Goal: Task Accomplishment & Management: Use online tool/utility

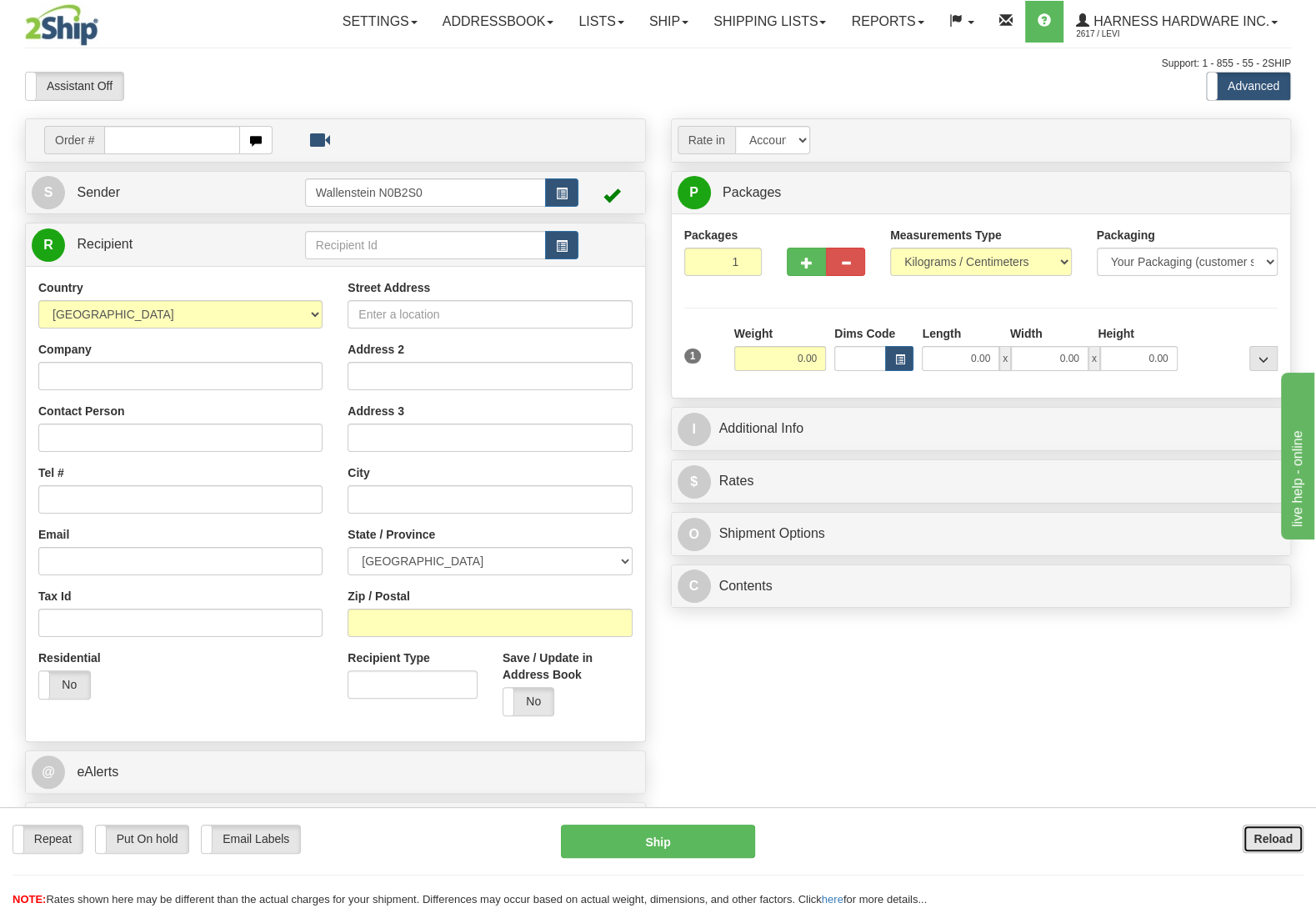
click at [1277, 845] on button "Reload" at bounding box center [1272, 839] width 61 height 29
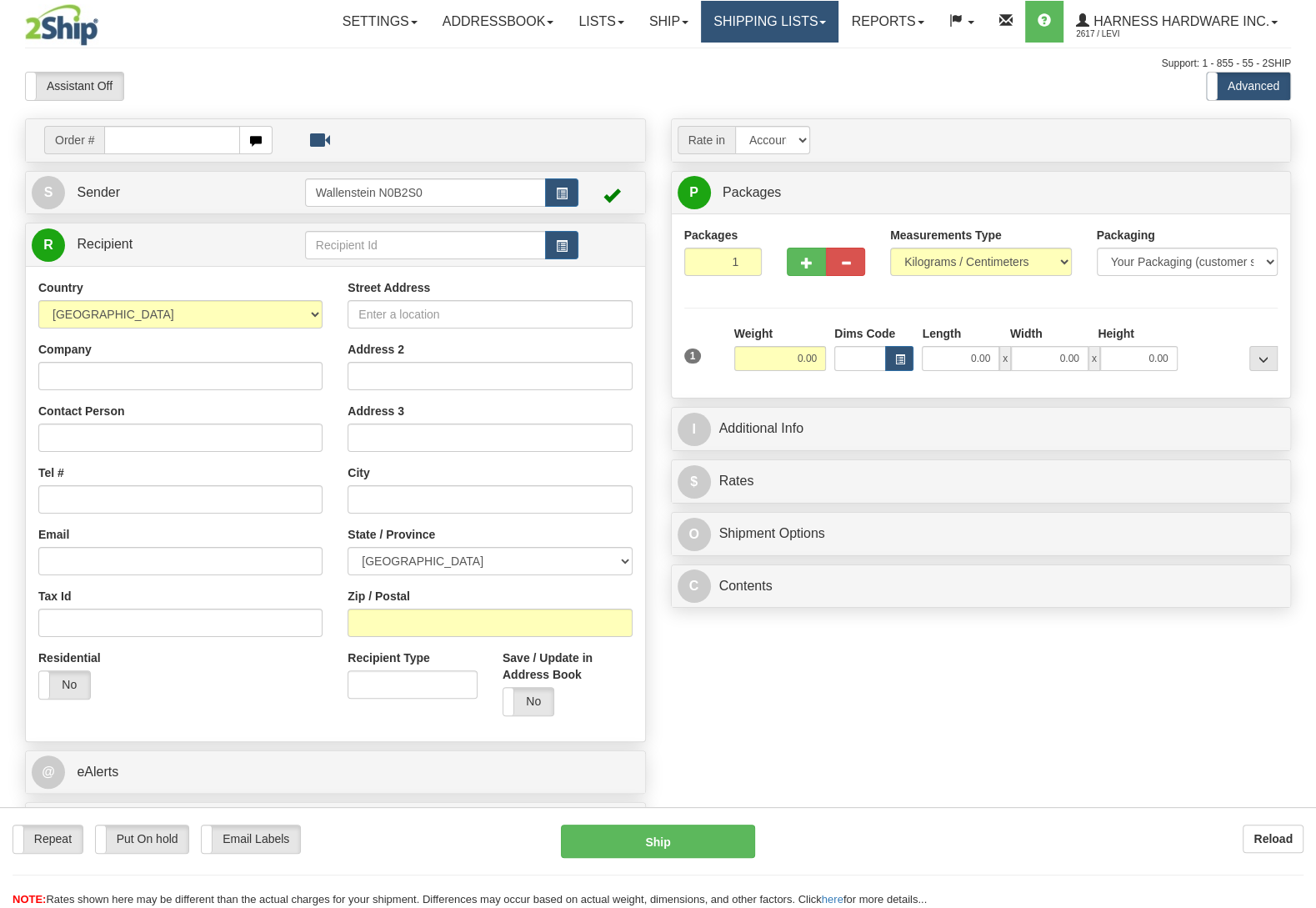
click at [736, 30] on link "Shipping lists" at bounding box center [770, 22] width 138 height 42
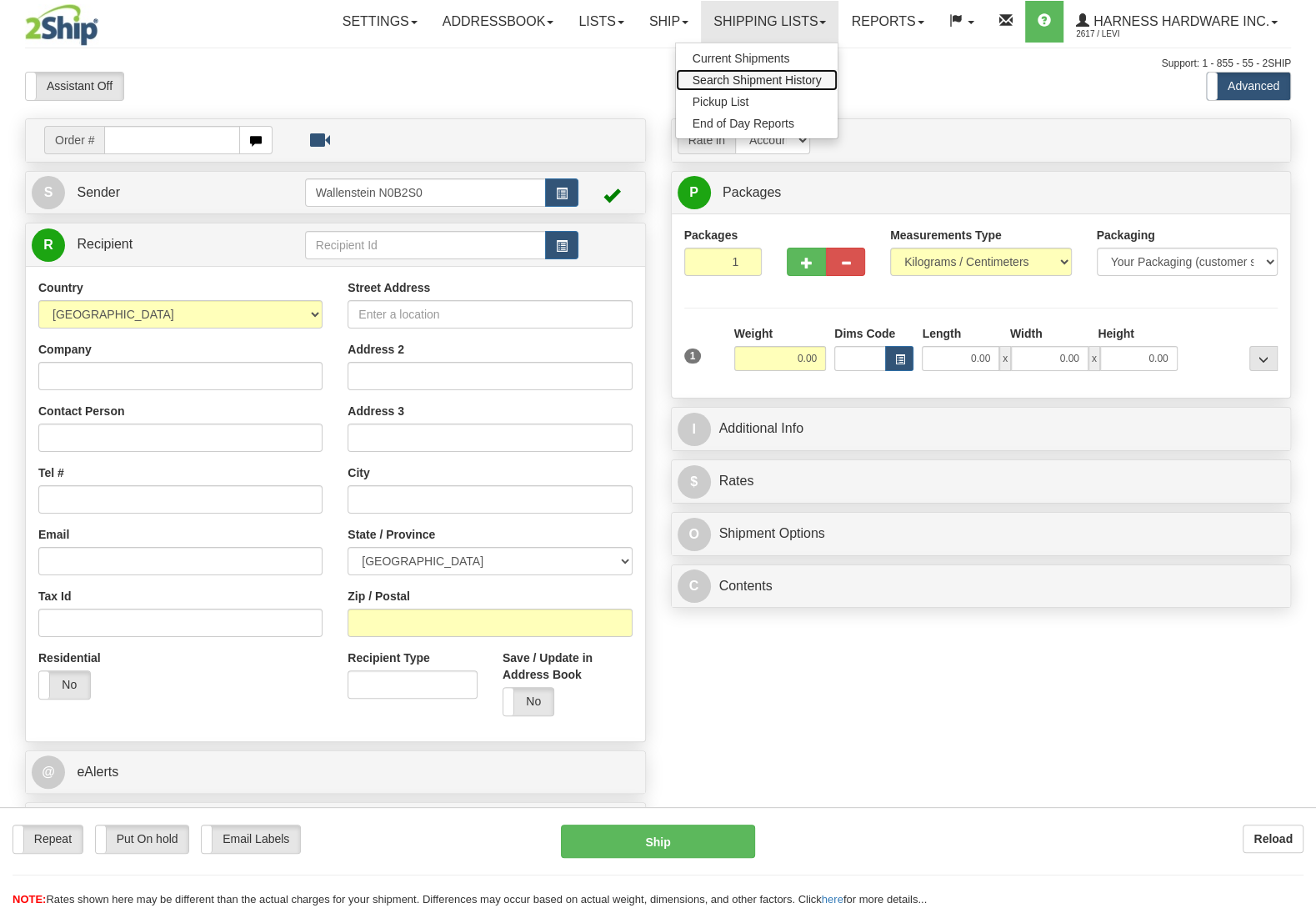
click at [692, 87] on link "Search Shipment History" at bounding box center [757, 80] width 163 height 22
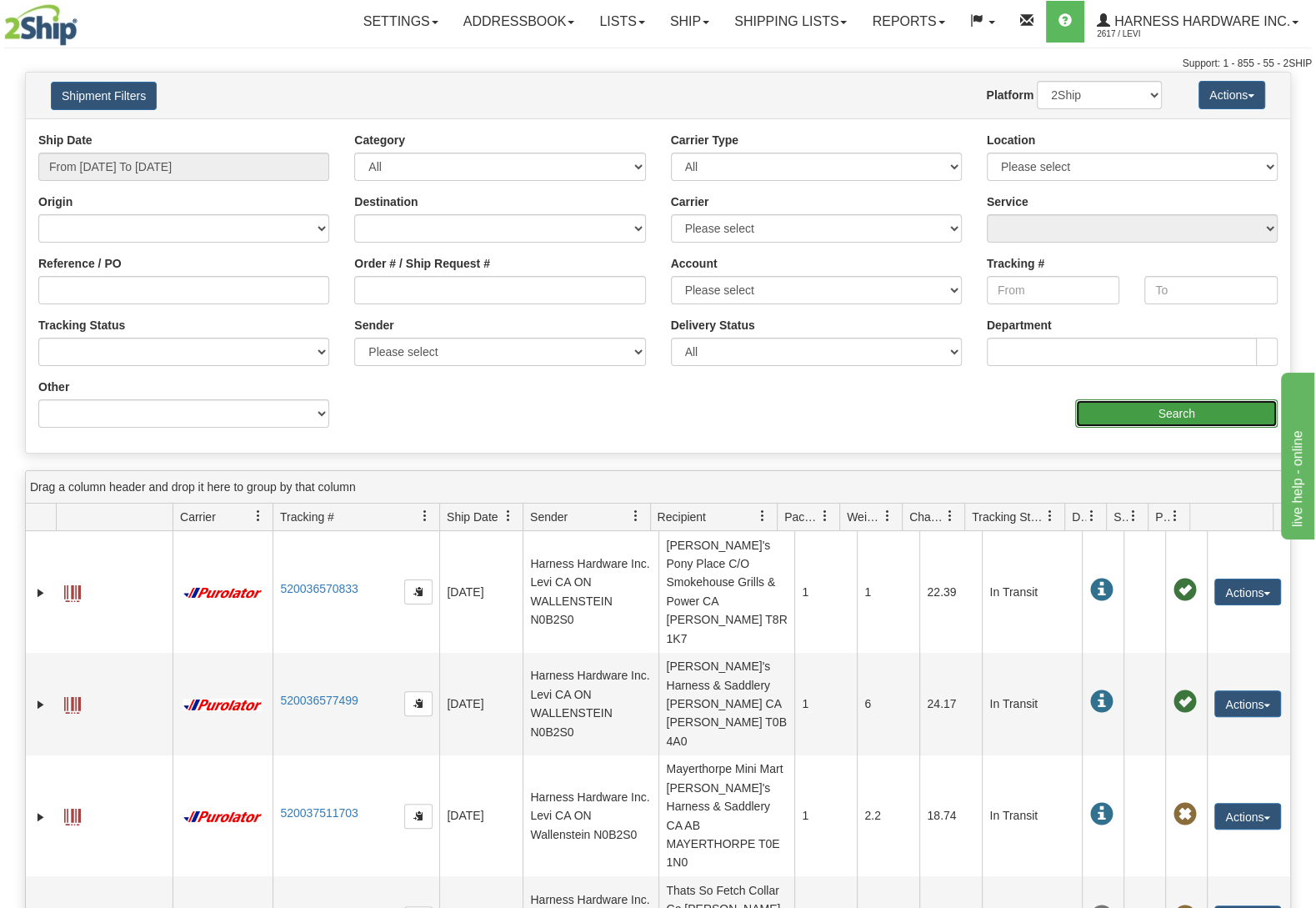
click at [1134, 409] on input "Search" at bounding box center [1176, 414] width 202 height 29
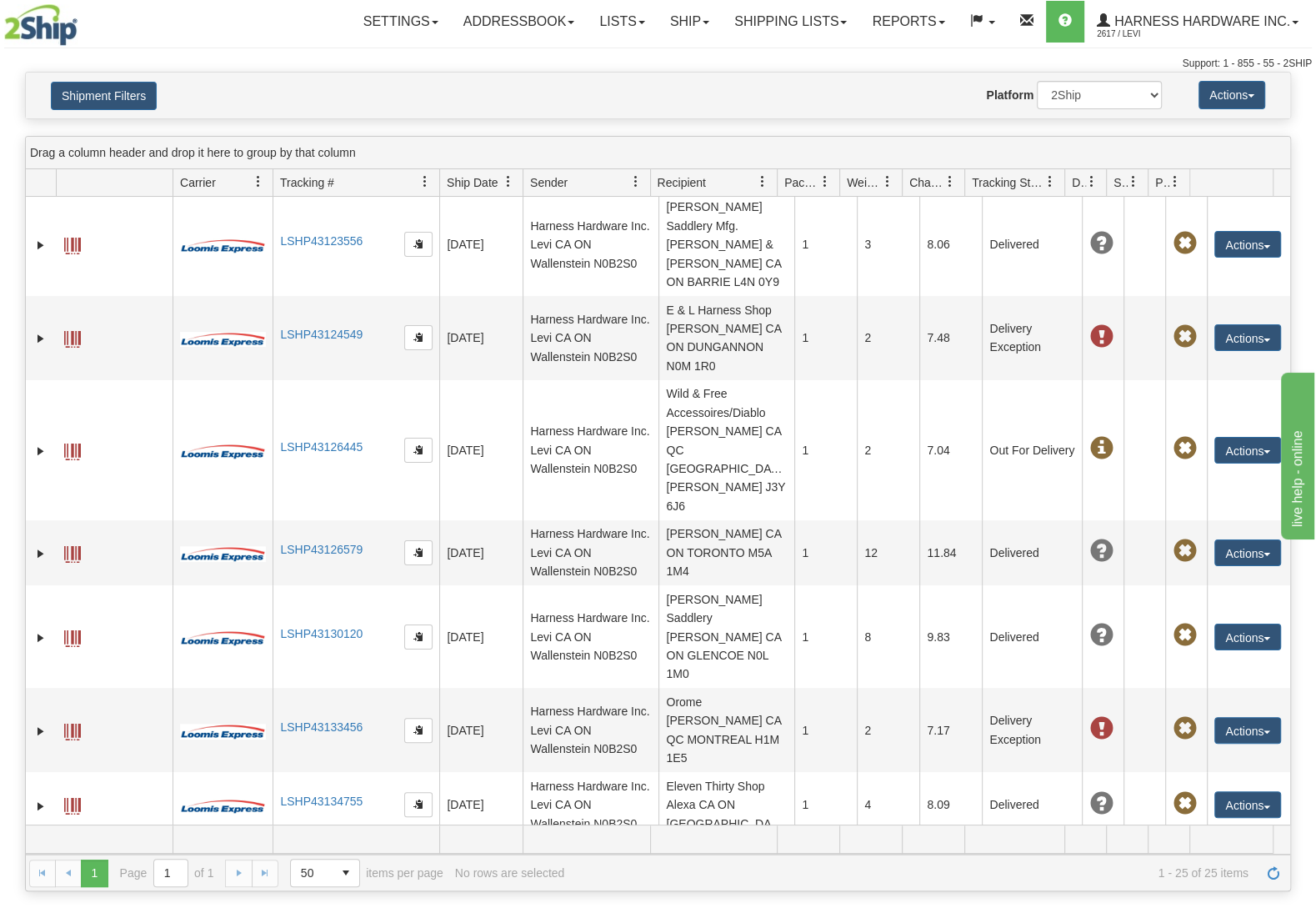
scroll to position [1201, 0]
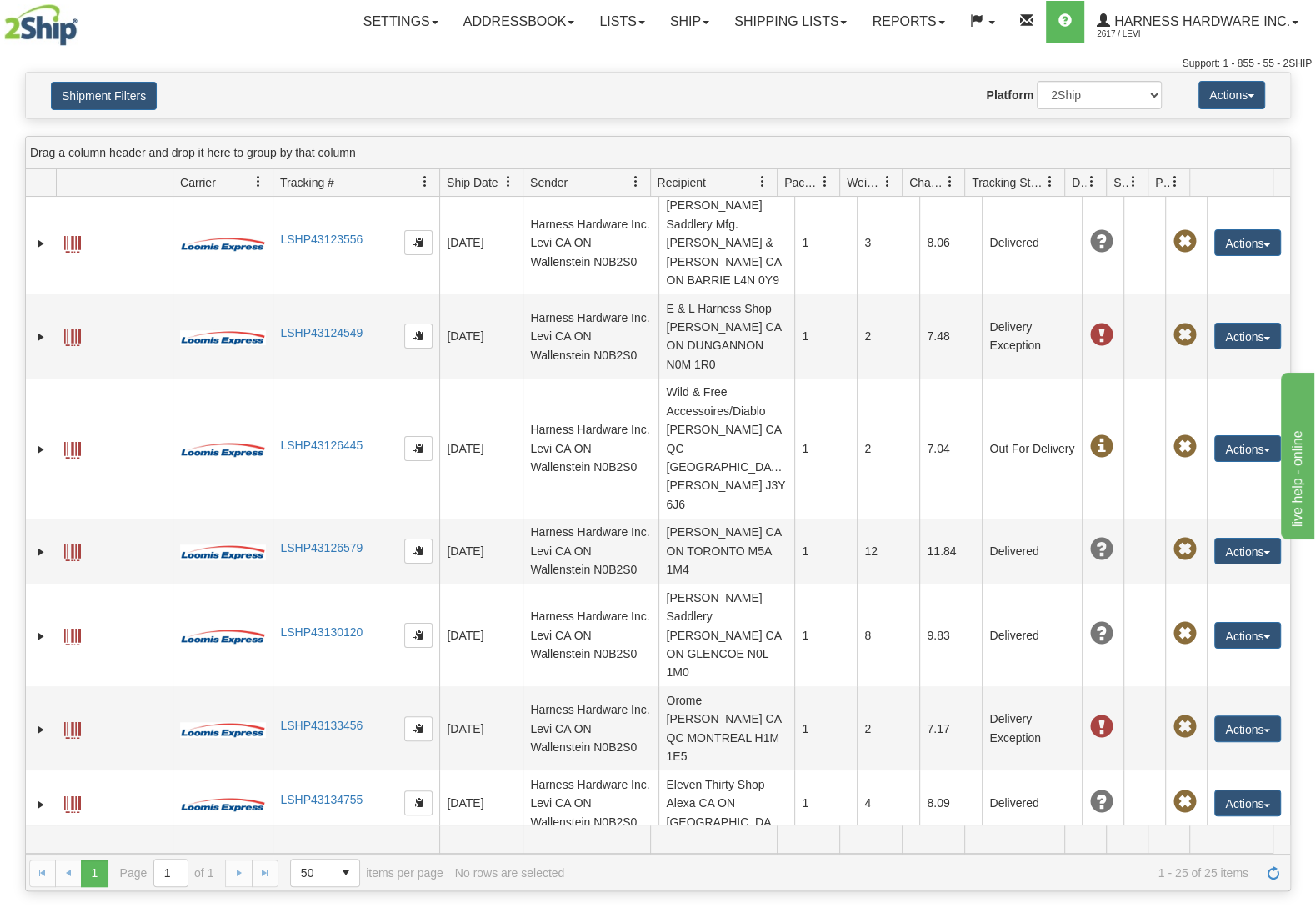
click at [316, 868] on link "LSHP43138583" at bounding box center [321, 874] width 82 height 13
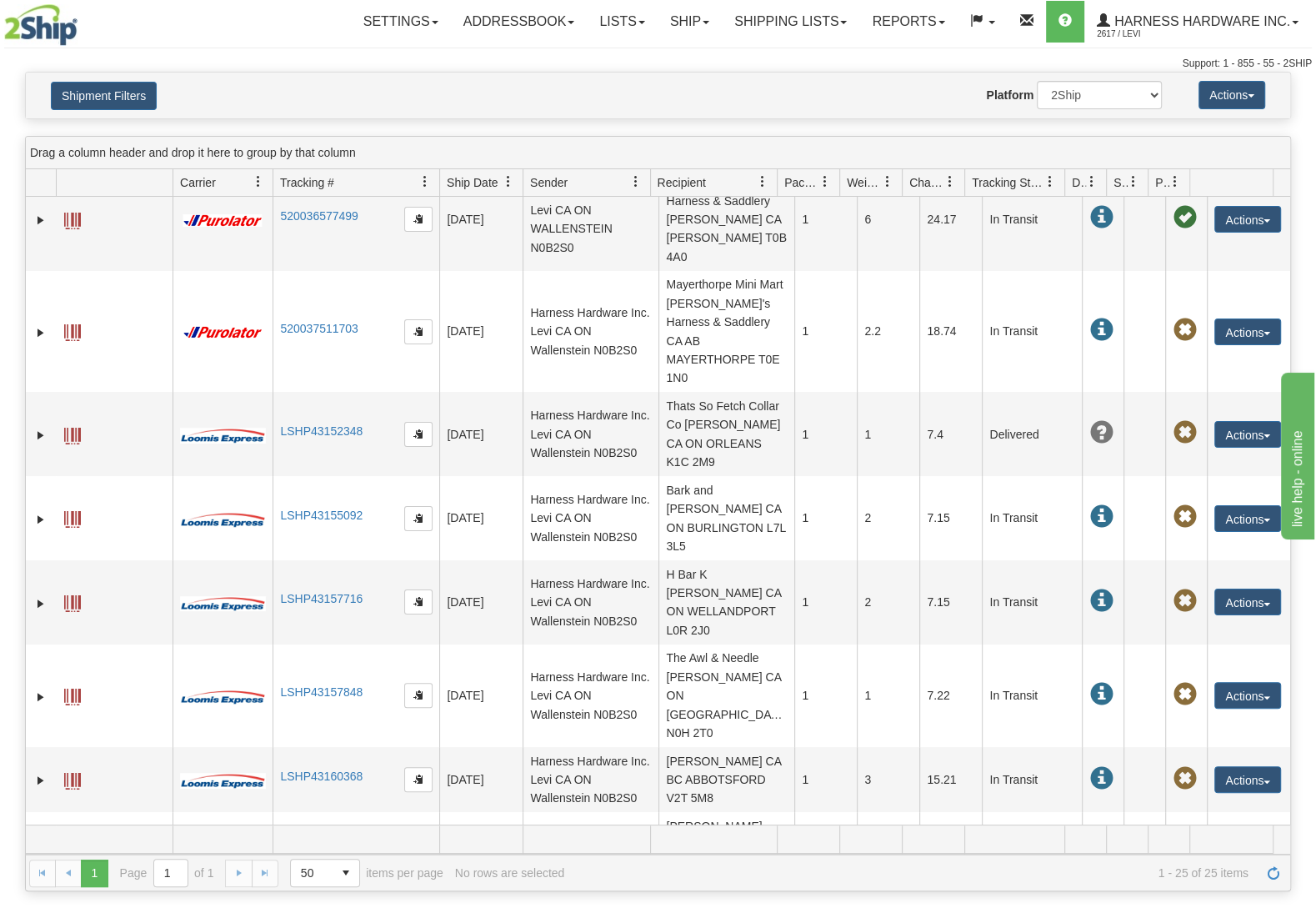
scroll to position [0, 0]
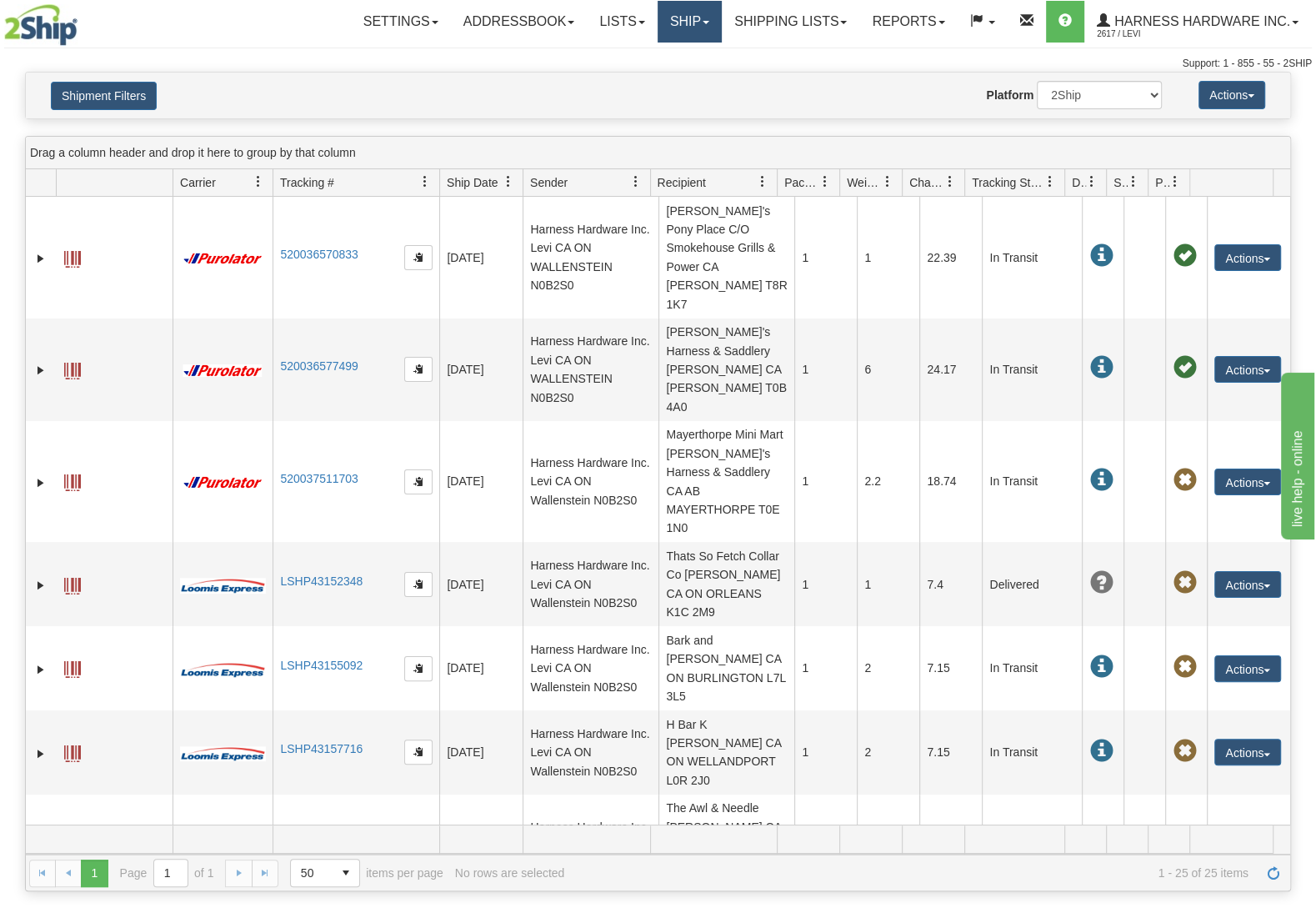
click at [672, 30] on link "Ship" at bounding box center [689, 22] width 65 height 42
click at [644, 58] on span "Ship Screen" at bounding box center [618, 59] width 64 height 13
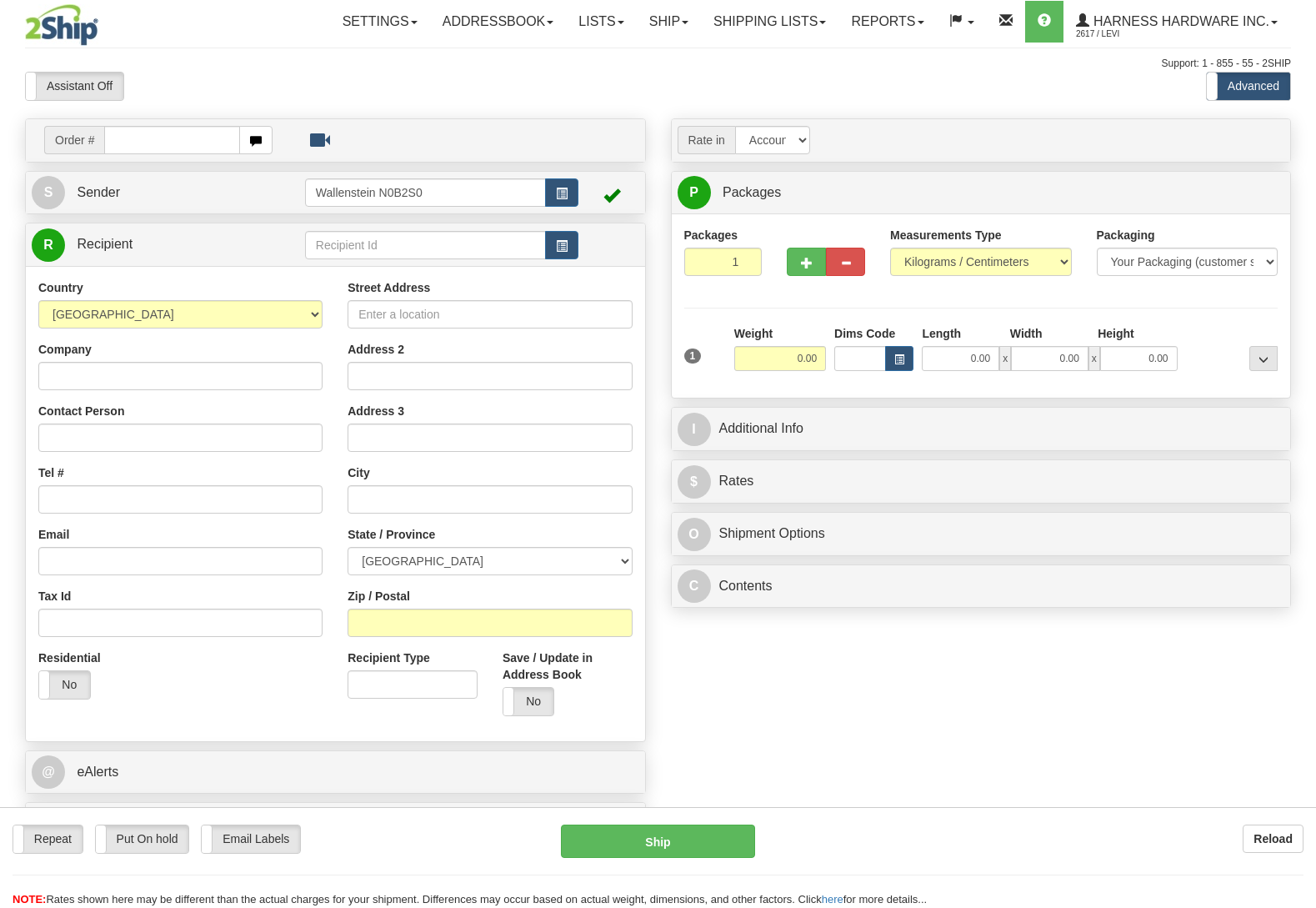
click at [398, 249] on input "text" at bounding box center [425, 245] width 241 height 29
type input "radc"
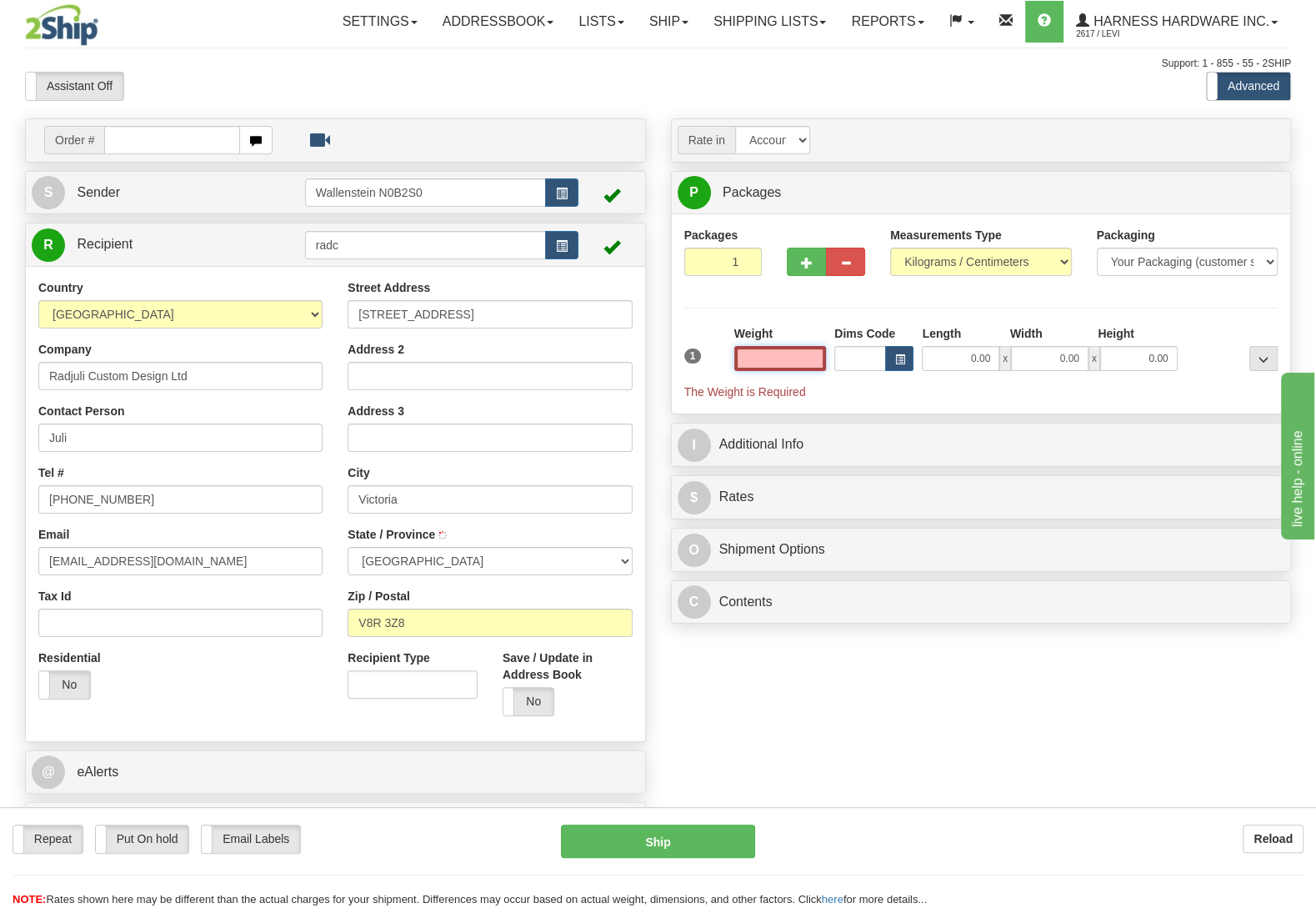
type input "VICTORIA"
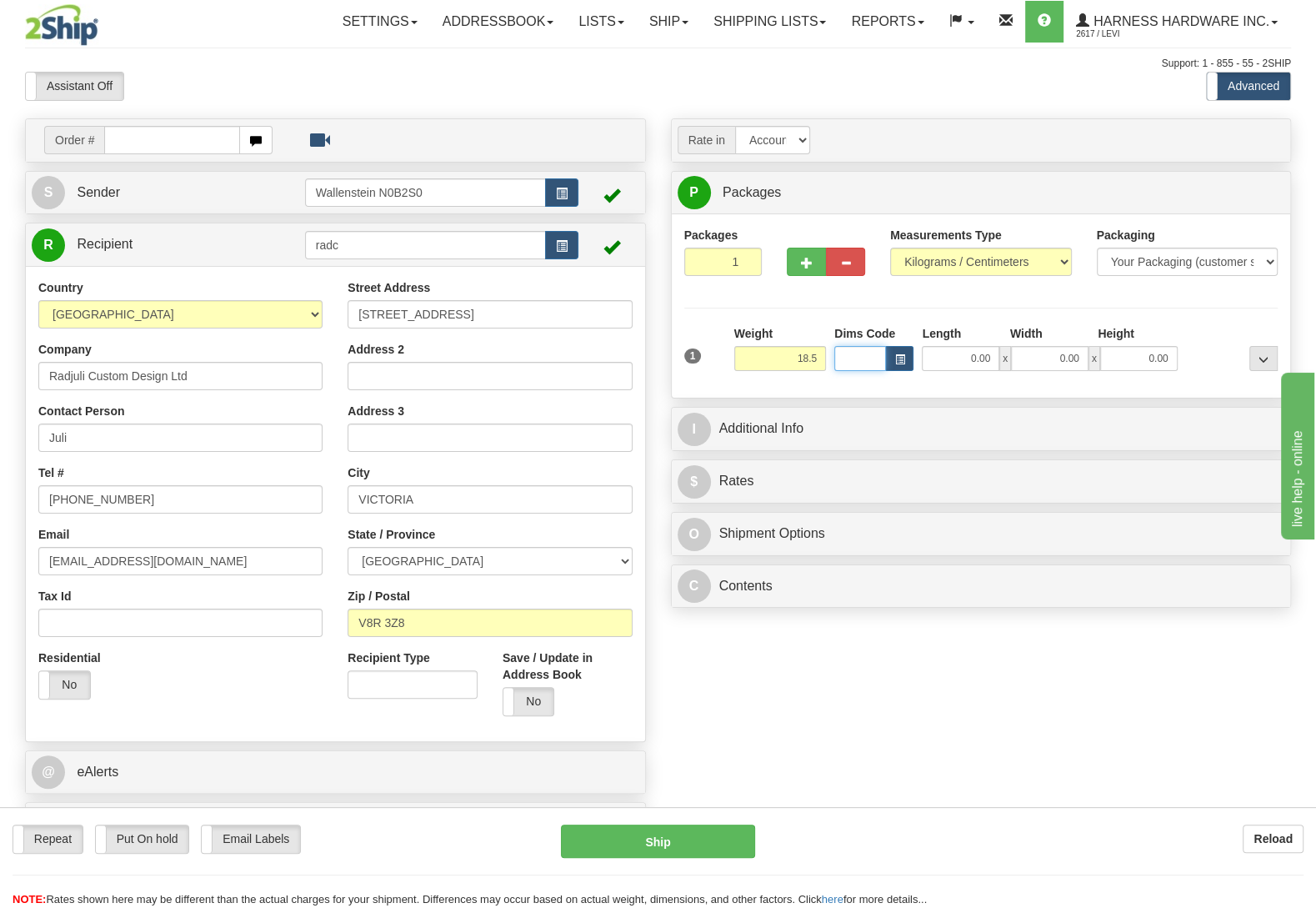
type input "18.50"
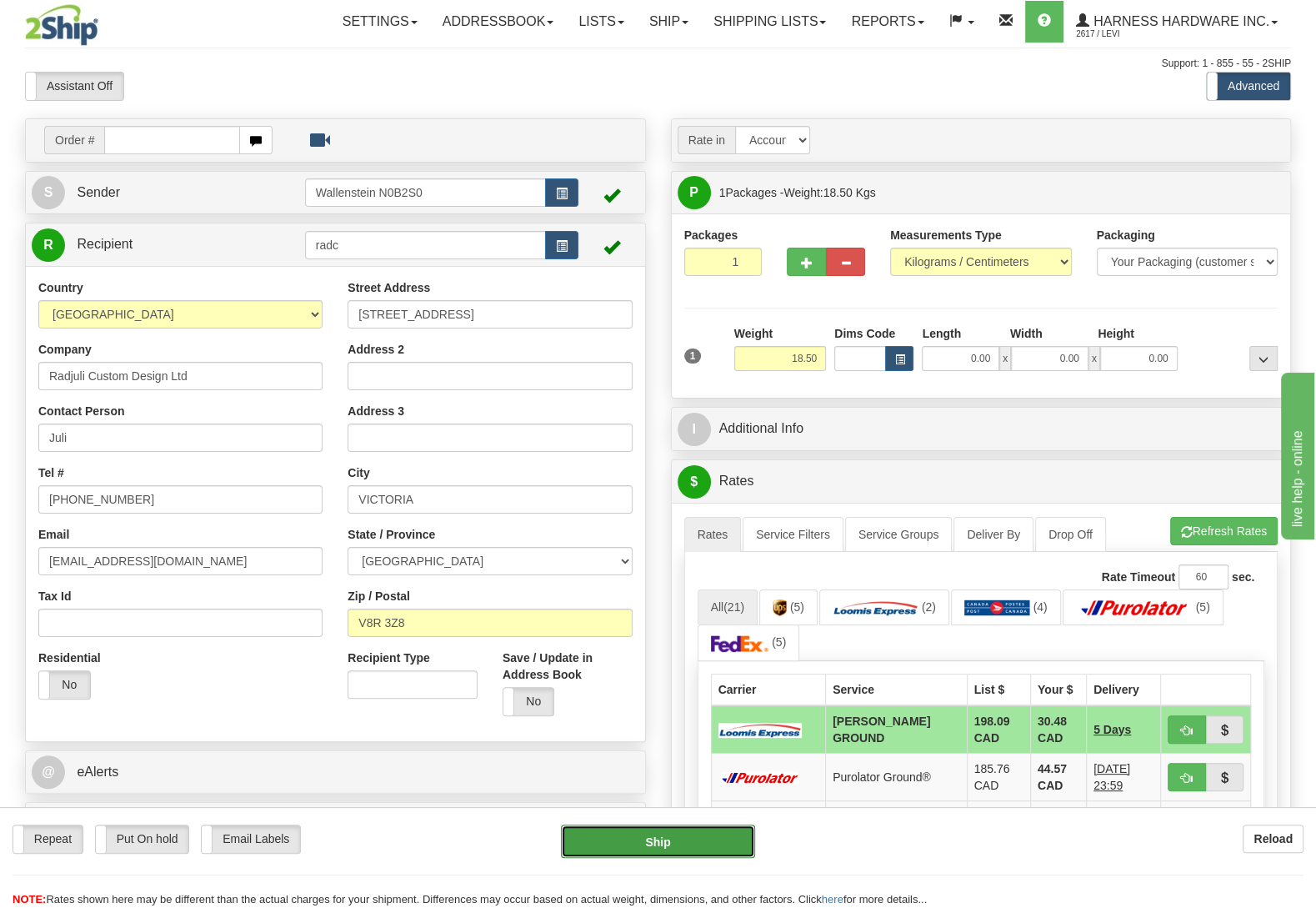
click at [674, 832] on button "Ship" at bounding box center [658, 842] width 195 height 34
type input "DD"
